Goal: Task Accomplishment & Management: Complete application form

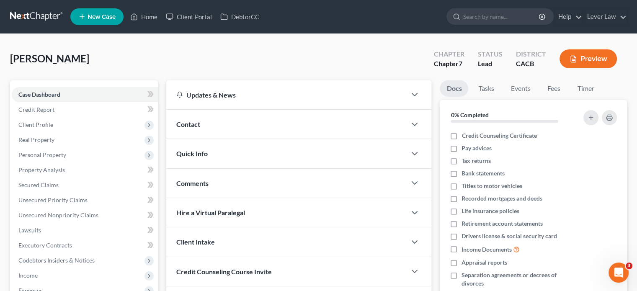
click at [28, 13] on link at bounding box center [37, 16] width 54 height 15
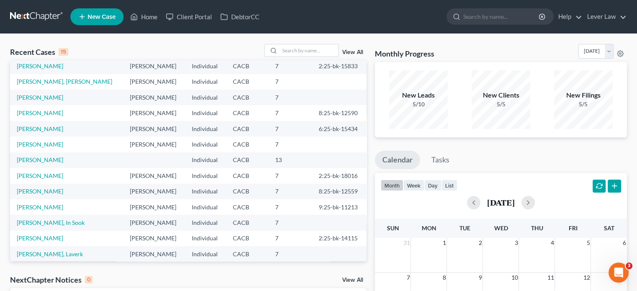
scroll to position [57, 0]
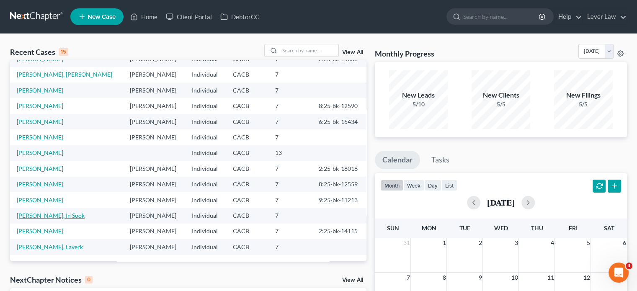
click at [39, 215] on link "[PERSON_NAME], In Sook" at bounding box center [51, 215] width 68 height 7
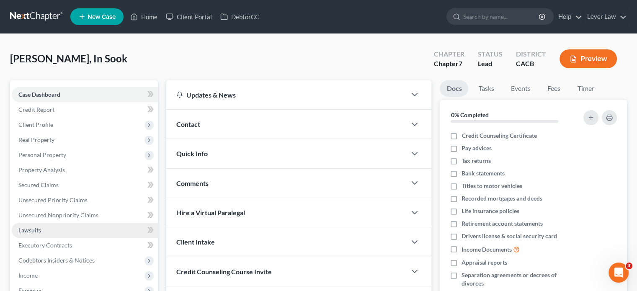
scroll to position [42, 0]
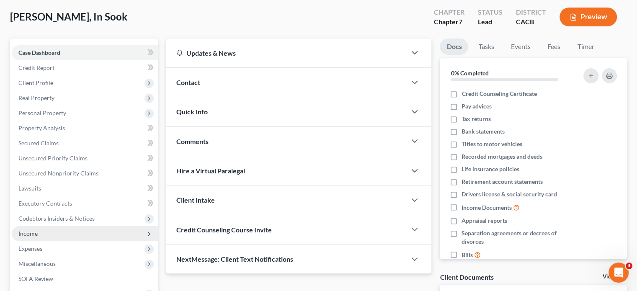
click at [55, 237] on span "Income" at bounding box center [85, 233] width 146 height 15
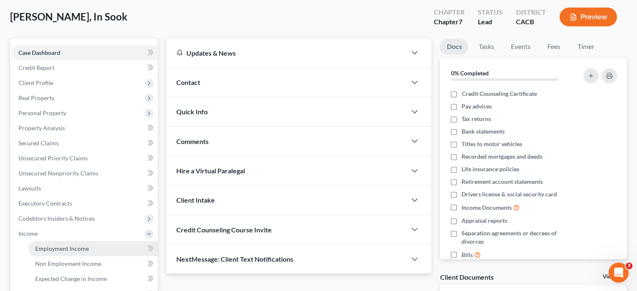
click at [57, 250] on span "Employment Income" at bounding box center [62, 248] width 54 height 7
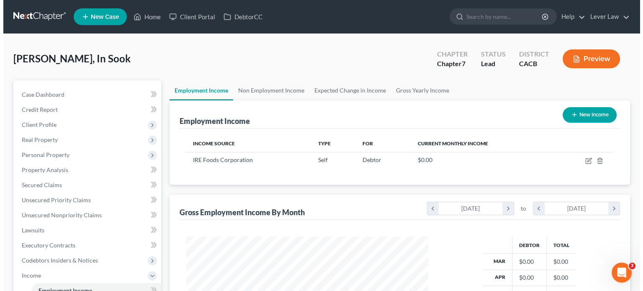
scroll to position [149, 258]
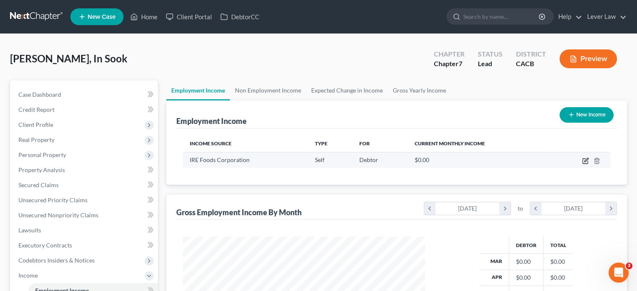
click at [585, 160] on icon "button" at bounding box center [586, 160] width 4 height 4
select select "1"
select select "0"
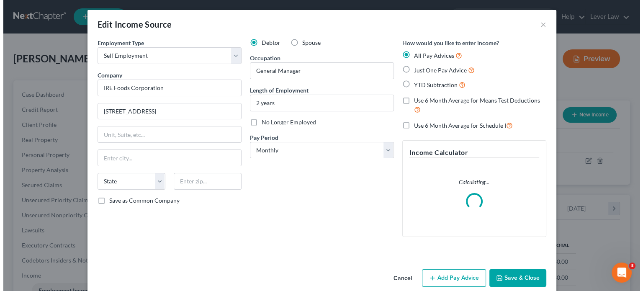
scroll to position [149, 261]
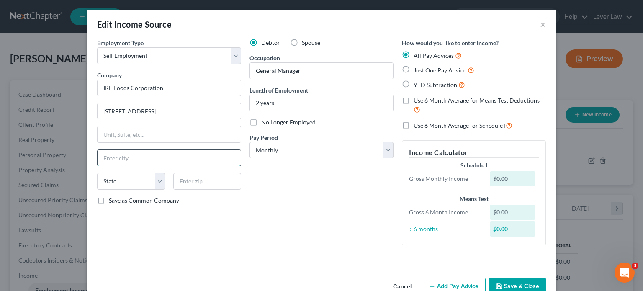
click at [176, 155] on input "text" at bounding box center [169, 158] width 143 height 16
type input "Fullerton"
select select "4"
drag, startPoint x: 330, startPoint y: 212, endPoint x: 352, endPoint y: 192, distance: 29.9
click at [330, 211] on div "Debtor Spouse Occupation General Manager Length of Employment 2 years No Longer…" at bounding box center [321, 146] width 152 height 214
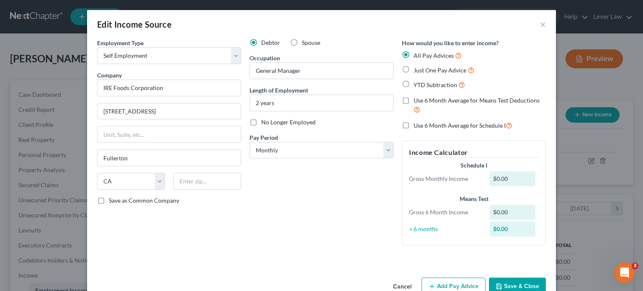
click at [436, 73] on span "Just One Pay Advice" at bounding box center [440, 70] width 53 height 7
click at [422, 71] on input "Just One Pay Advice" at bounding box center [419, 67] width 5 height 5
radio input "true"
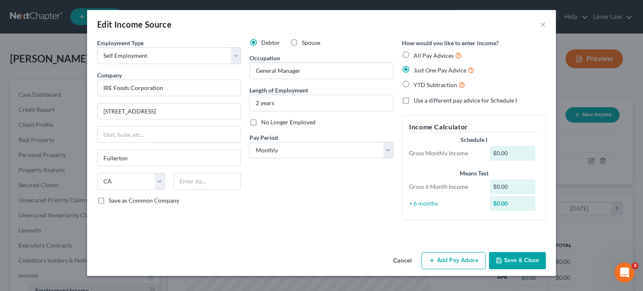
click at [441, 263] on button "Add Pay Advice" at bounding box center [454, 261] width 64 height 18
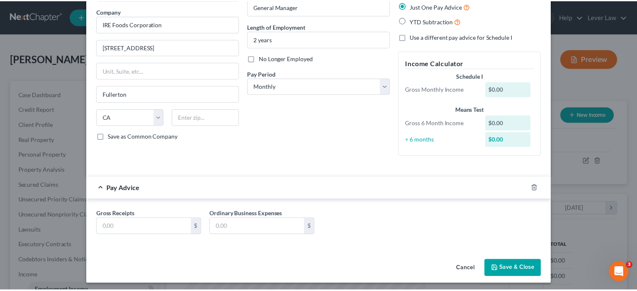
scroll to position [66, 0]
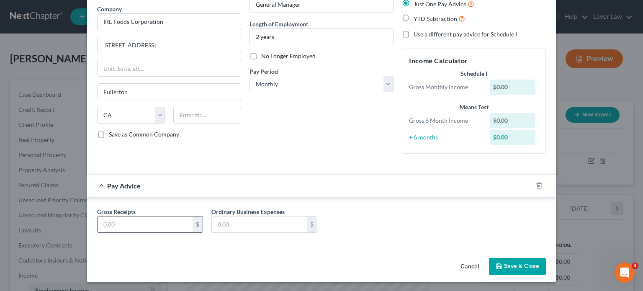
click at [142, 222] on input "text" at bounding box center [145, 224] width 95 height 16
type input "3,000"
click at [524, 266] on button "Save & Close" at bounding box center [517, 267] width 57 height 18
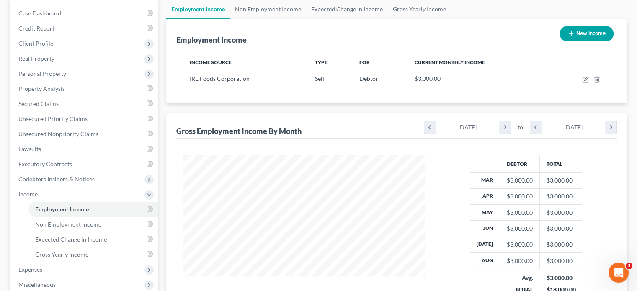
scroll to position [209, 0]
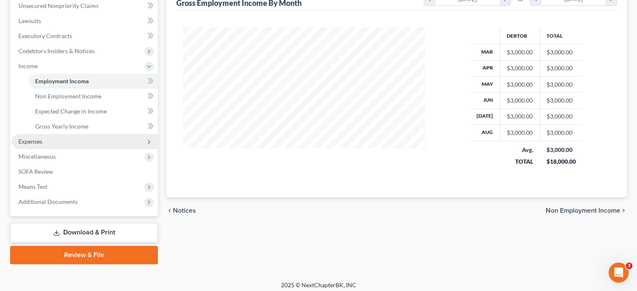
click at [32, 142] on span "Expenses" at bounding box center [30, 141] width 24 height 7
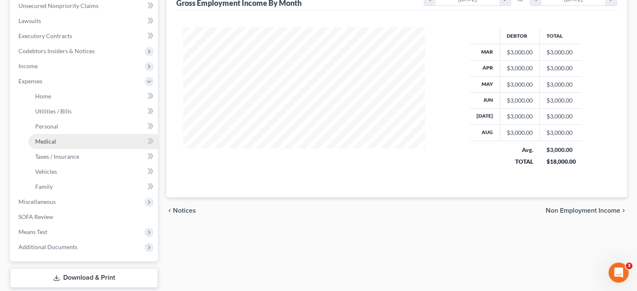
click at [39, 142] on span "Medical" at bounding box center [45, 141] width 21 height 7
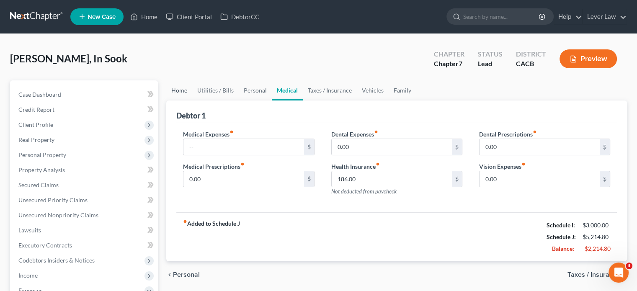
click at [176, 88] on link "Home" at bounding box center [179, 90] width 26 height 20
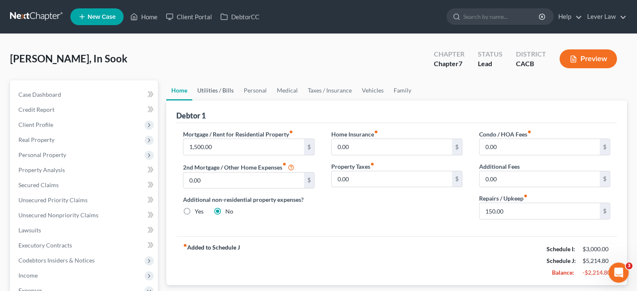
click at [219, 88] on link "Utilities / Bills" at bounding box center [215, 90] width 46 height 20
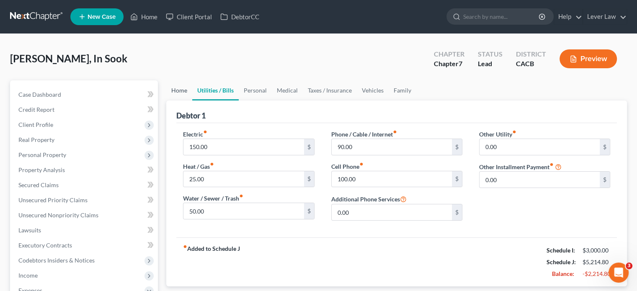
click at [184, 88] on link "Home" at bounding box center [179, 90] width 26 height 20
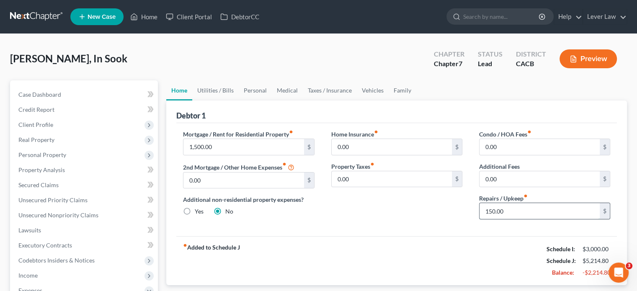
click at [511, 211] on input "150.00" at bounding box center [539, 211] width 120 height 16
type input "5"
type input "100"
click at [211, 88] on link "Utilities / Bills" at bounding box center [215, 90] width 46 height 20
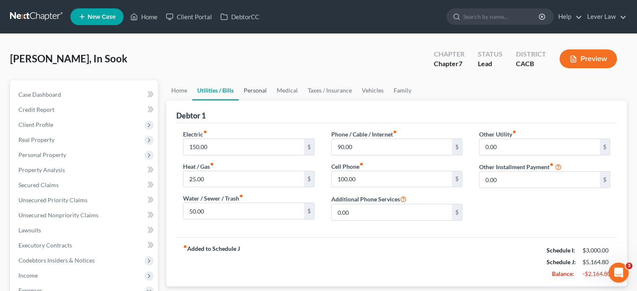
click at [249, 93] on link "Personal" at bounding box center [255, 90] width 33 height 20
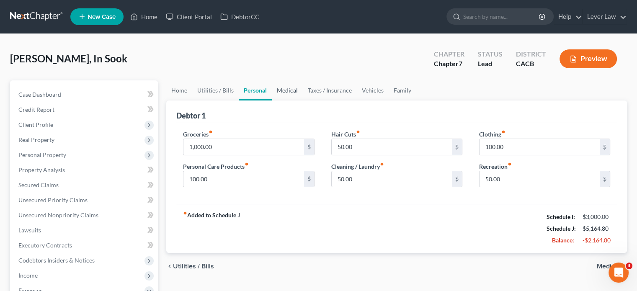
click at [277, 95] on link "Medical" at bounding box center [287, 90] width 31 height 20
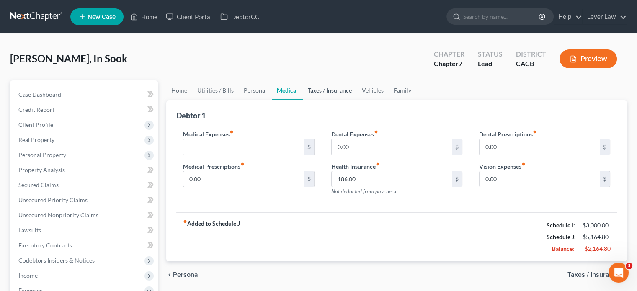
click at [327, 95] on link "Taxes / Insurance" at bounding box center [330, 90] width 54 height 20
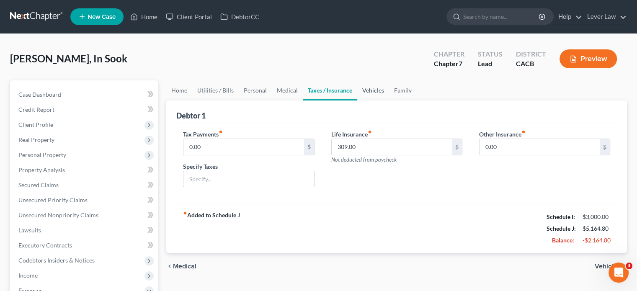
click at [368, 92] on link "Vehicles" at bounding box center [373, 90] width 32 height 20
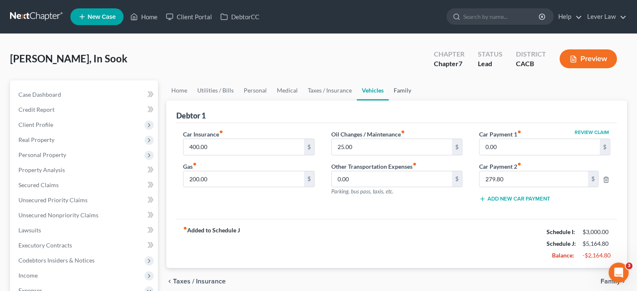
click at [398, 94] on link "Family" at bounding box center [403, 90] width 28 height 20
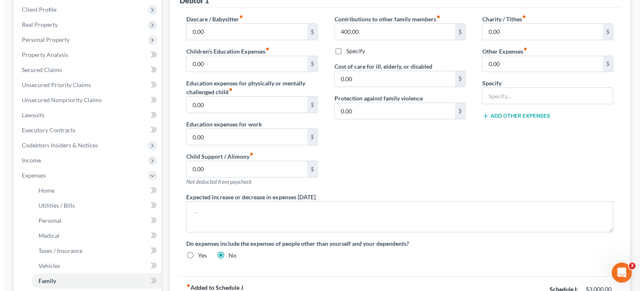
scroll to position [209, 0]
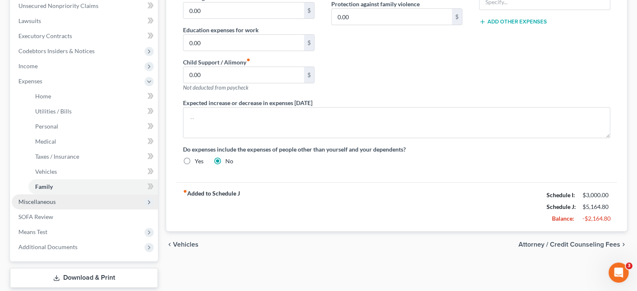
click at [44, 204] on span "Miscellaneous" at bounding box center [36, 201] width 37 height 7
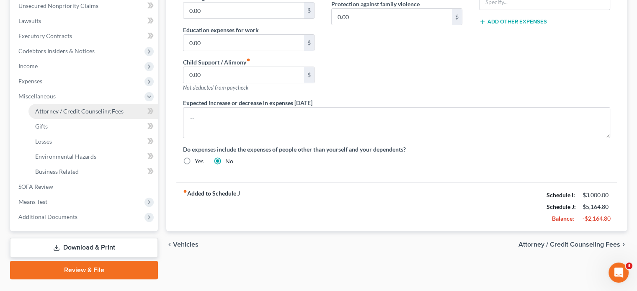
click at [57, 115] on link "Attorney / Credit Counseling Fees" at bounding box center [92, 111] width 129 height 15
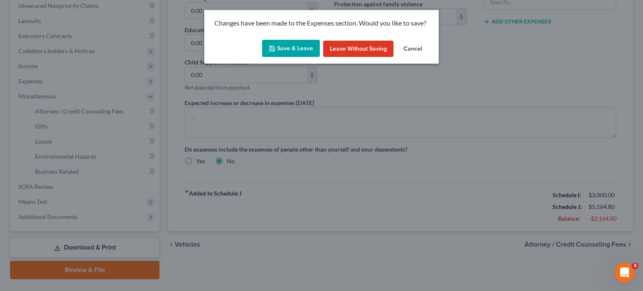
click at [288, 55] on button "Save & Leave" at bounding box center [291, 49] width 58 height 18
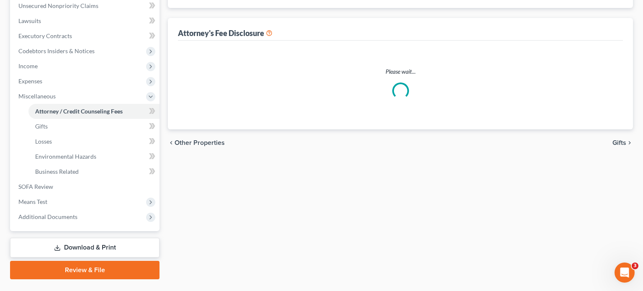
select select "0"
